Goal: Check status: Check status

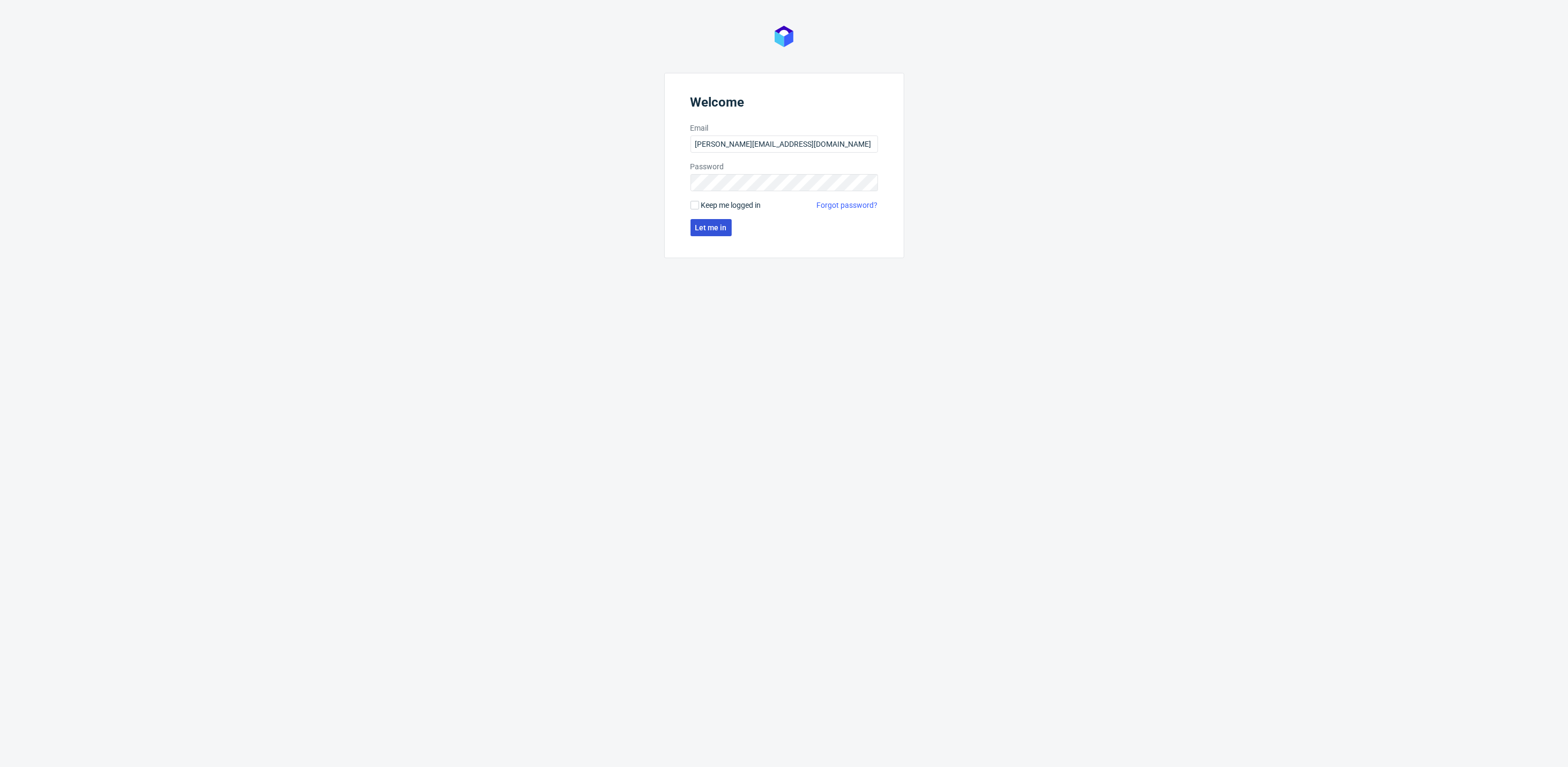
click at [709, 233] on button "Let me in" at bounding box center [711, 228] width 41 height 17
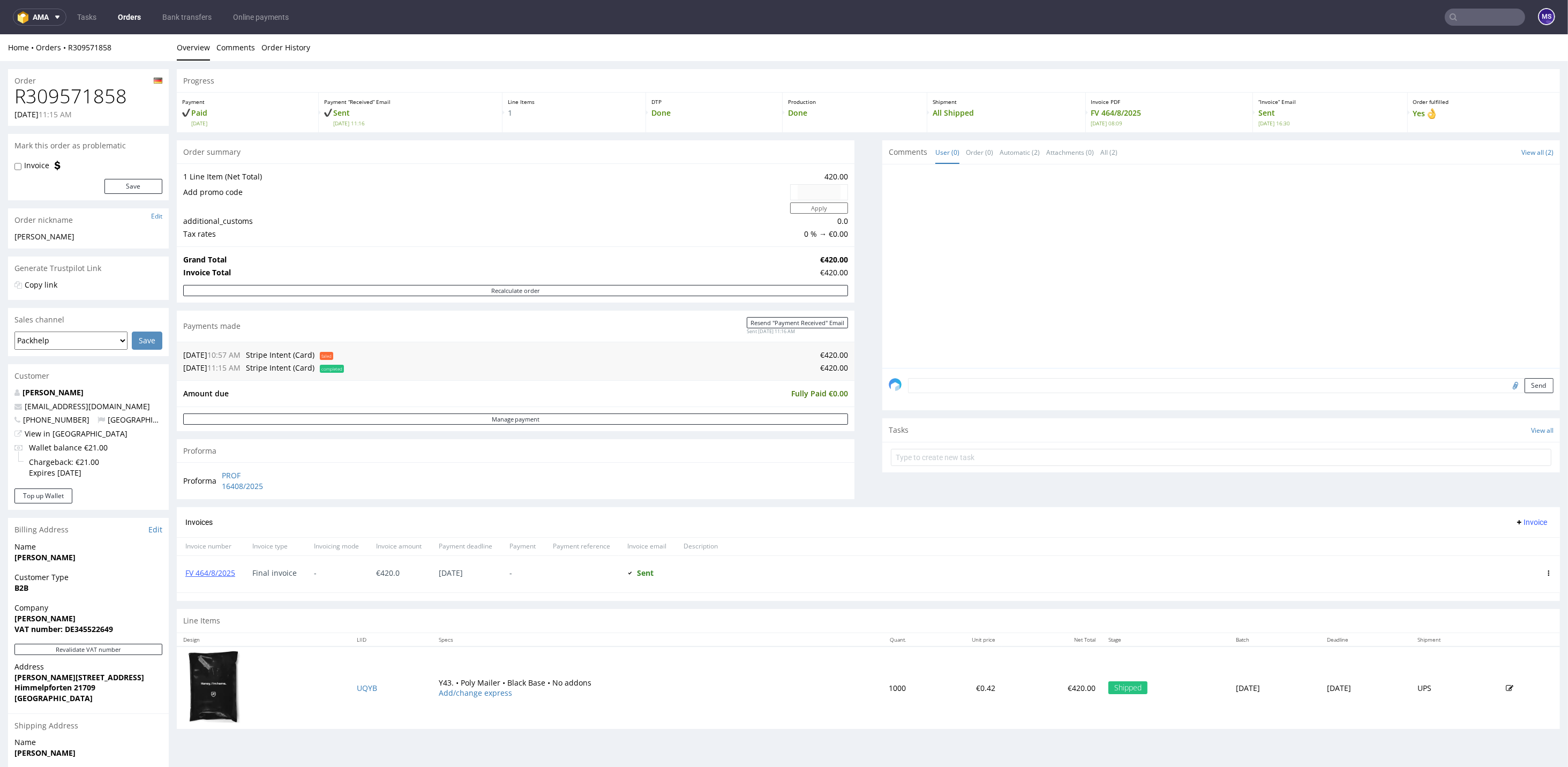
click at [1458, 21] on input "text" at bounding box center [1485, 17] width 80 height 17
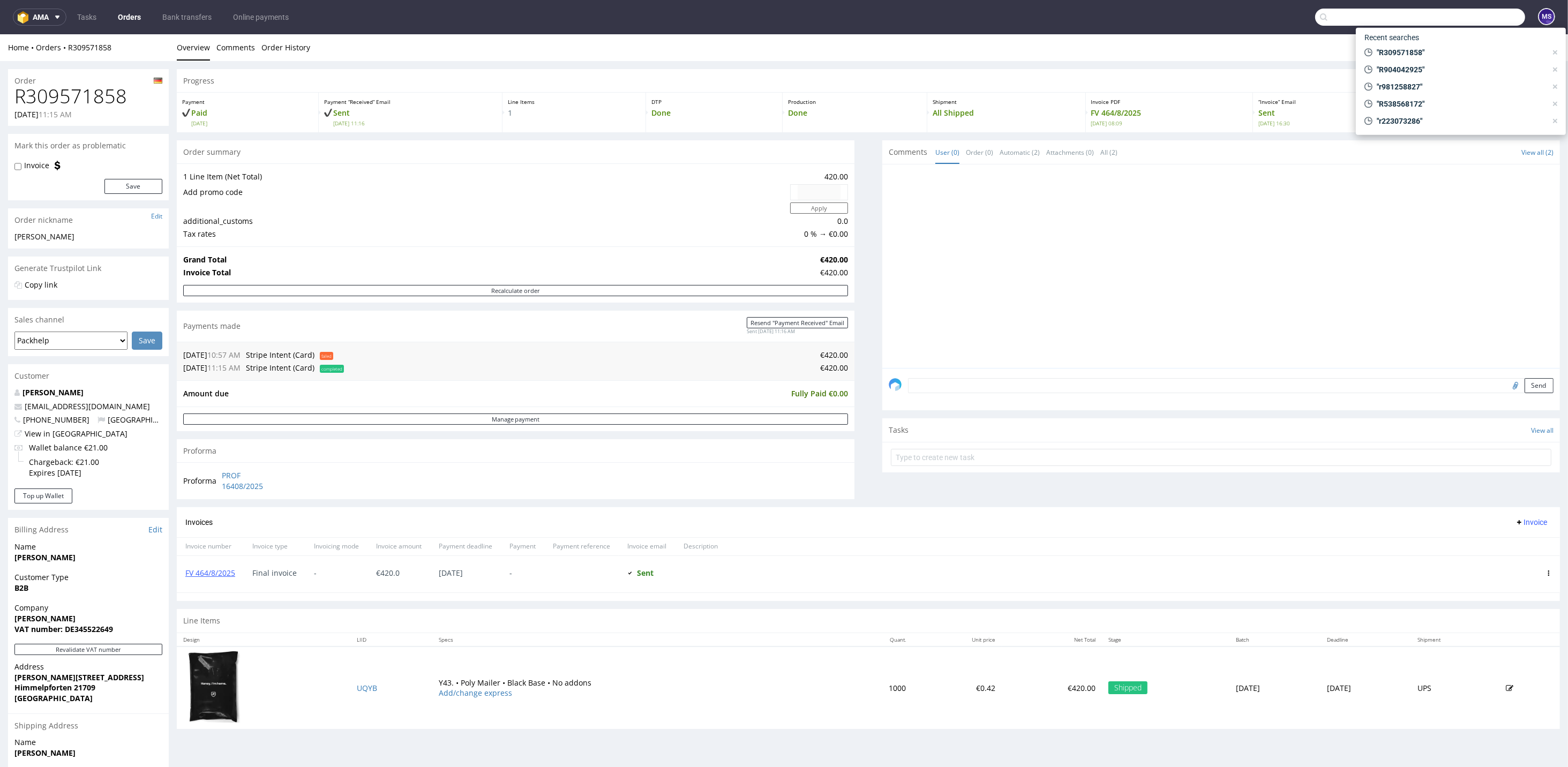
paste input "R517130375"
type input "R517130375"
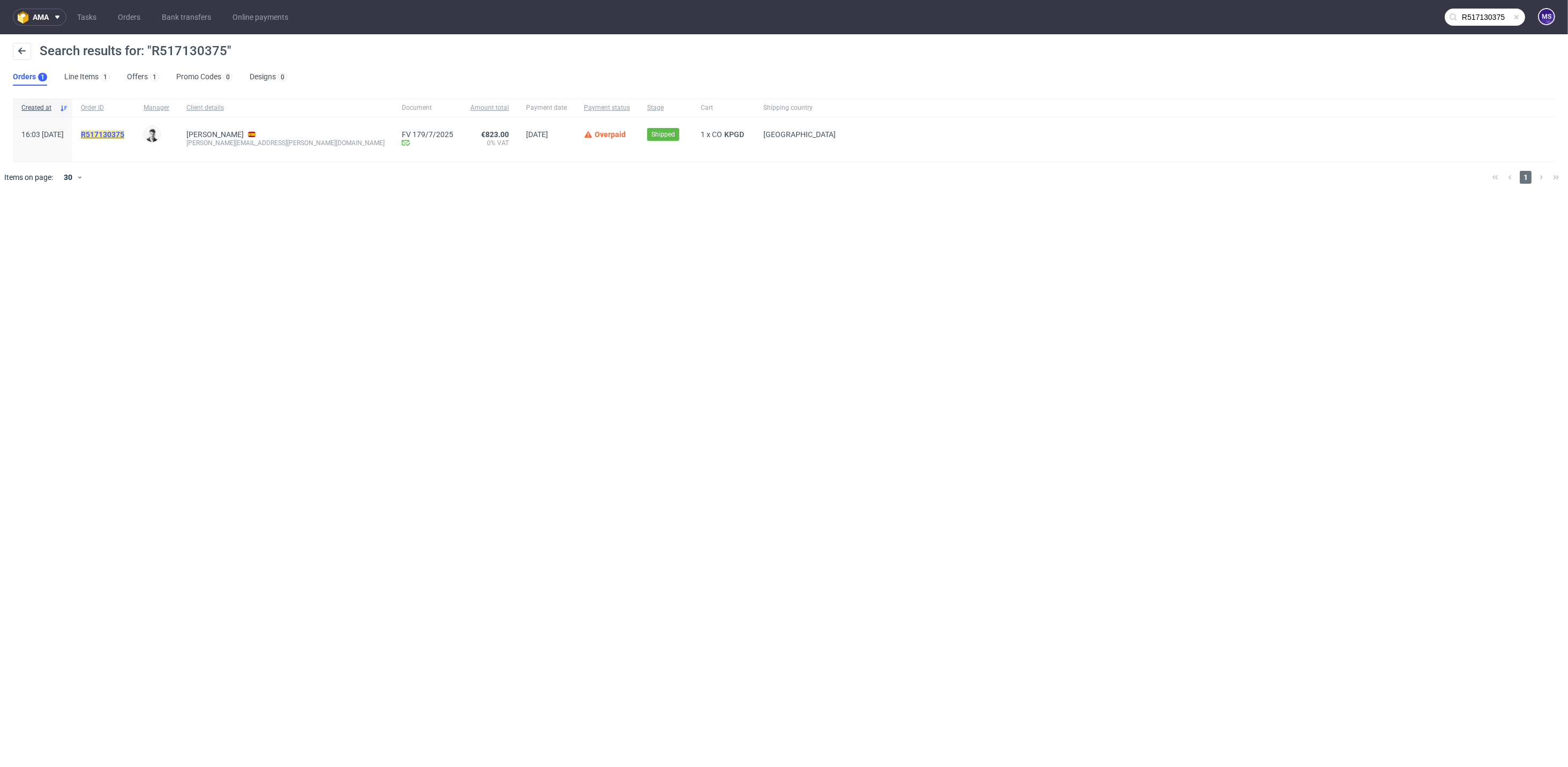
click at [124, 136] on mark "R517130375" at bounding box center [102, 135] width 43 height 9
